Goal: Navigation & Orientation: Understand site structure

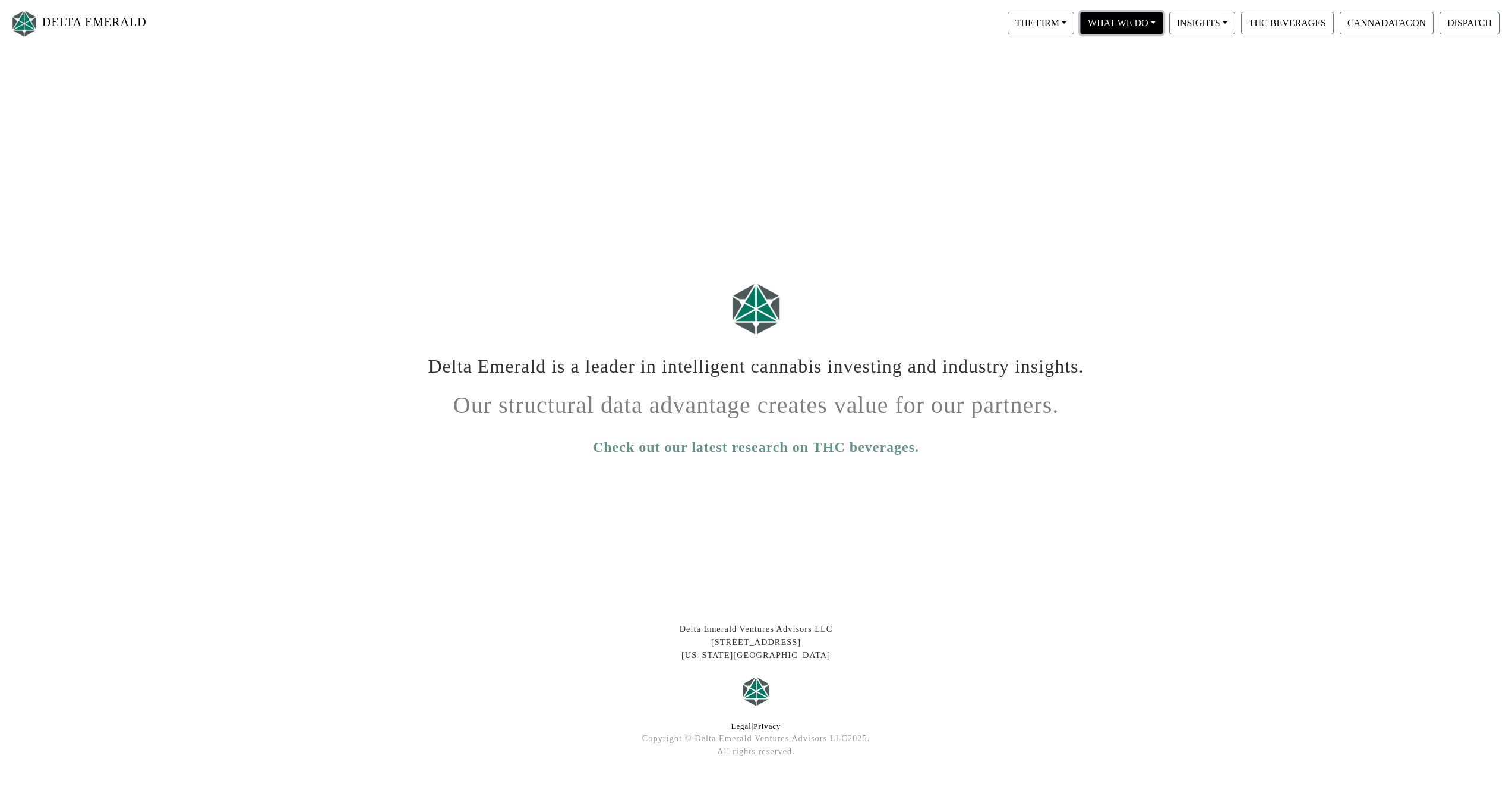
click at [1075, 25] on button "WHAT WE DO" at bounding box center [1041, 22] width 67 height 22
click at [1174, 57] on link "Private Equity" at bounding box center [1139, 53] width 123 height 19
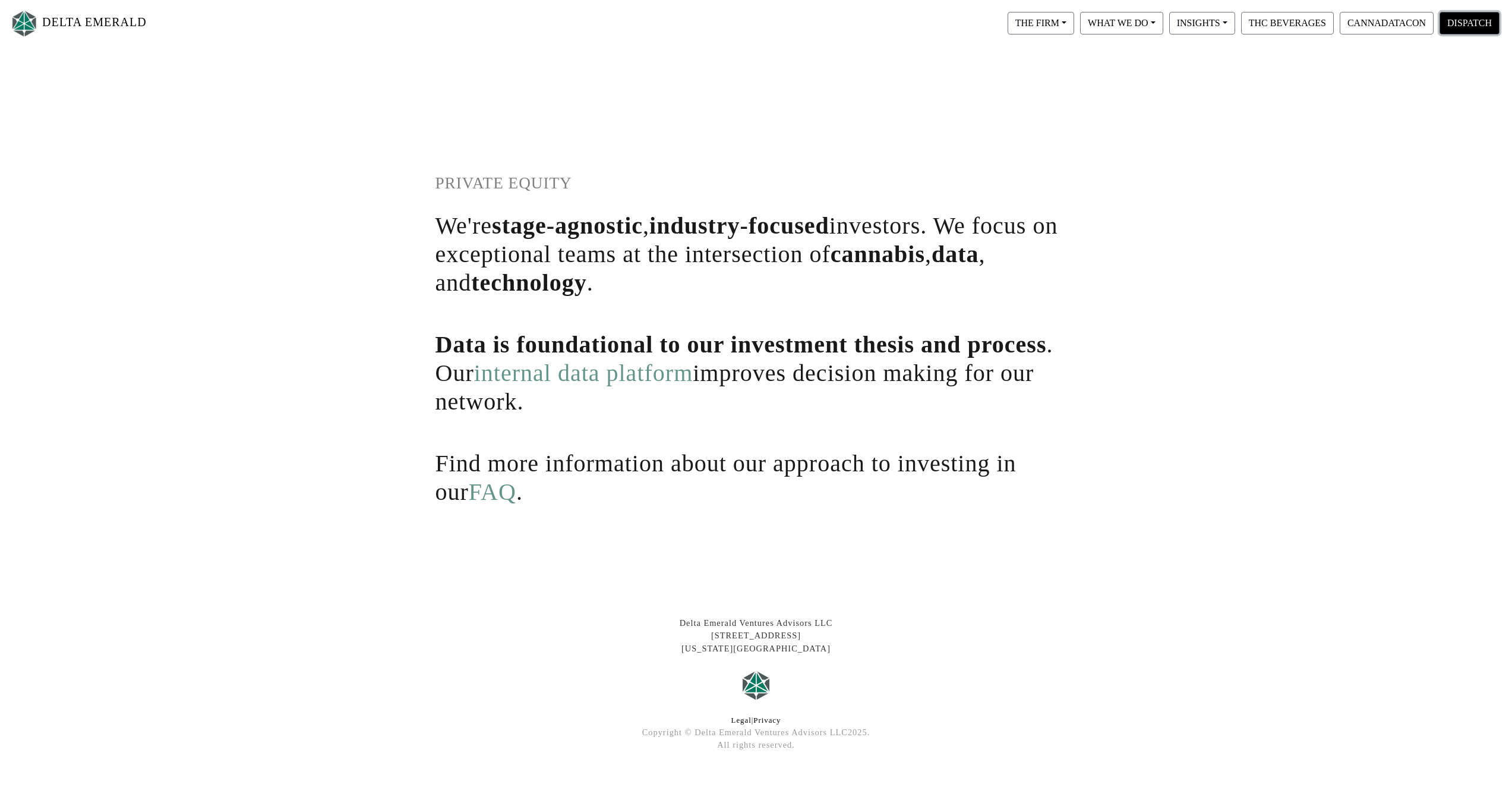
click at [1458, 24] on button "DISPATCH" at bounding box center [1469, 22] width 60 height 22
click at [1368, 23] on button "CANNADATACON" at bounding box center [1387, 22] width 94 height 22
click at [1036, 32] on button "THE FIRM" at bounding box center [1041, 22] width 67 height 22
click at [1081, 65] on link "Our People" at bounding box center [1052, 72] width 94 height 19
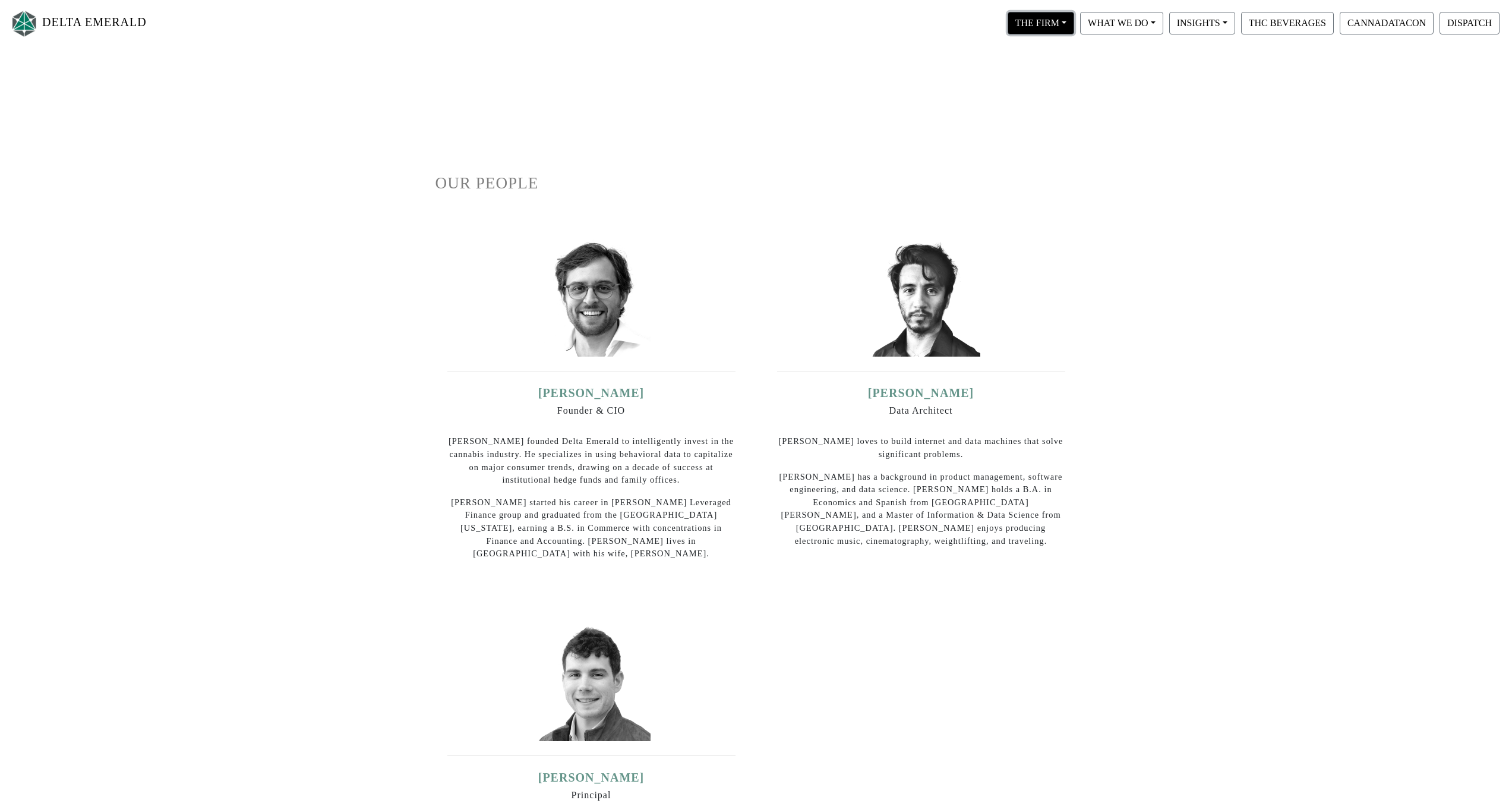
click at [1034, 35] on button "THE FIRM" at bounding box center [1041, 22] width 67 height 22
click at [1070, 117] on link "Our Portfolio" at bounding box center [1052, 110] width 94 height 19
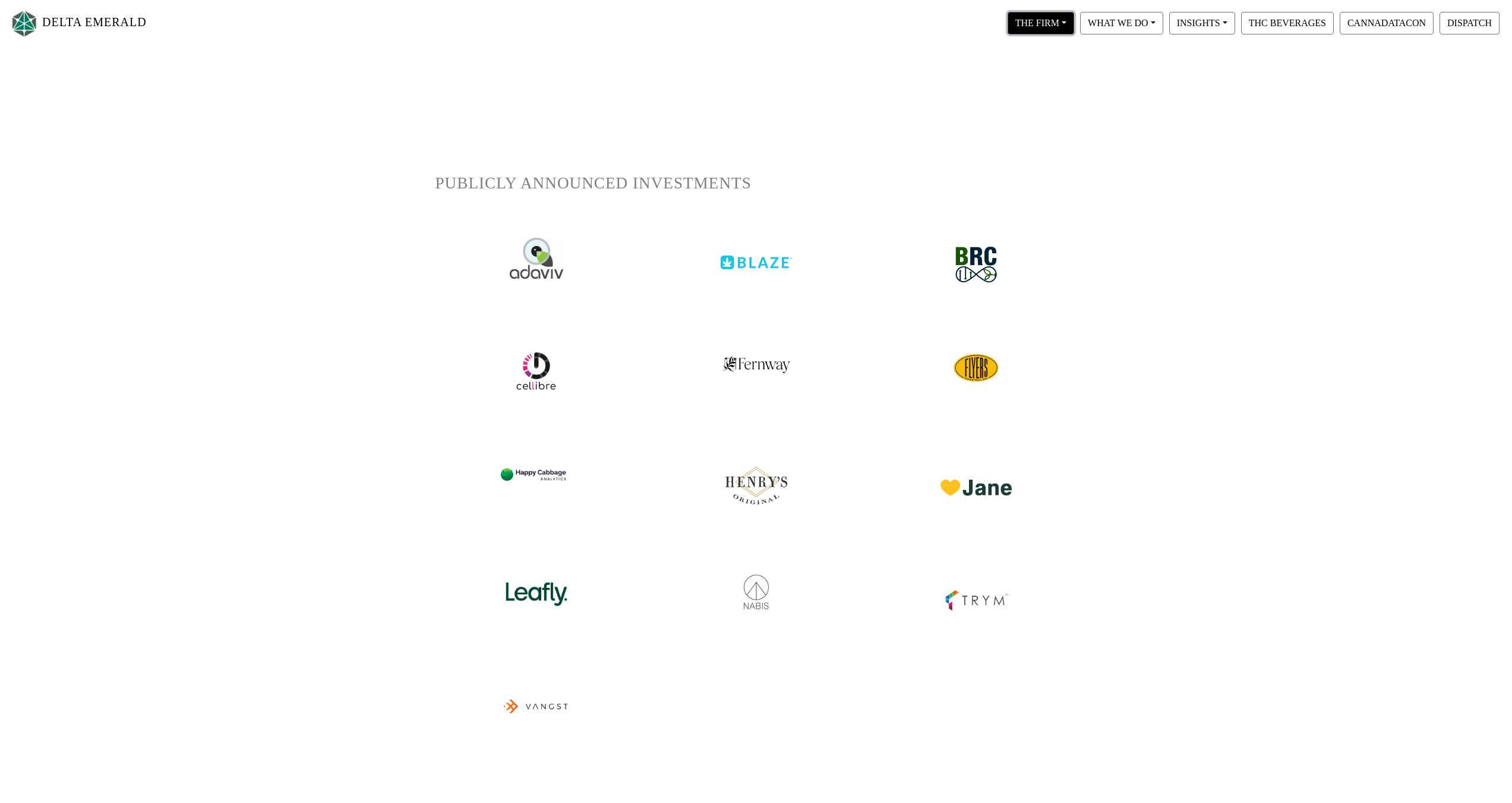
click at [1017, 31] on button "THE FIRM" at bounding box center [1041, 22] width 67 height 22
click at [1059, 134] on link "FAQ" at bounding box center [1052, 129] width 94 height 19
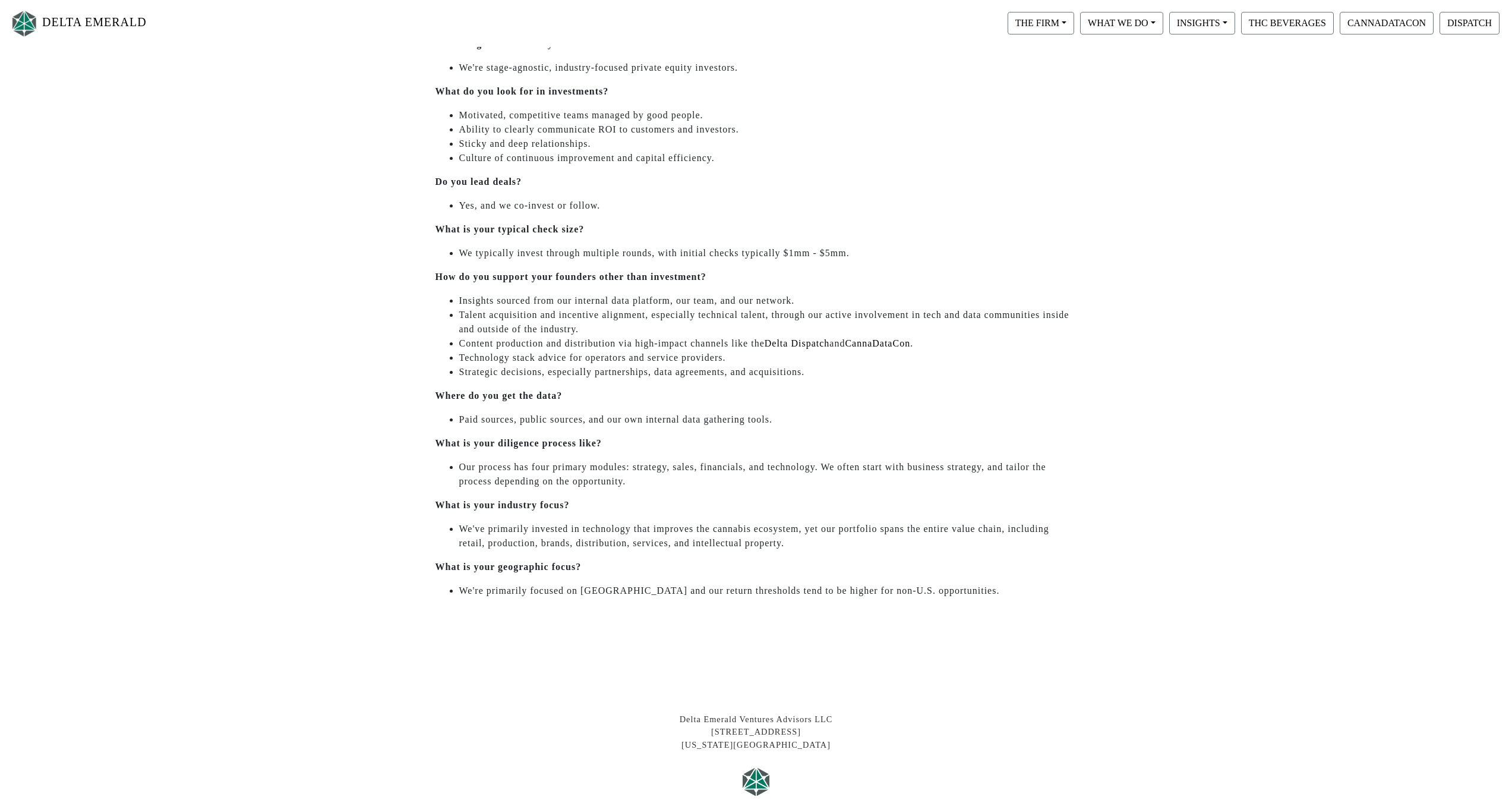
scroll to position [178, 0]
click at [1054, 22] on button "THE FIRM" at bounding box center [1041, 22] width 67 height 22
click at [1075, 26] on button "WHAT WE DO" at bounding box center [1041, 22] width 67 height 22
click at [1075, 33] on button "INSIGHTS" at bounding box center [1041, 22] width 67 height 22
